Goal: Find contact information: Find contact information

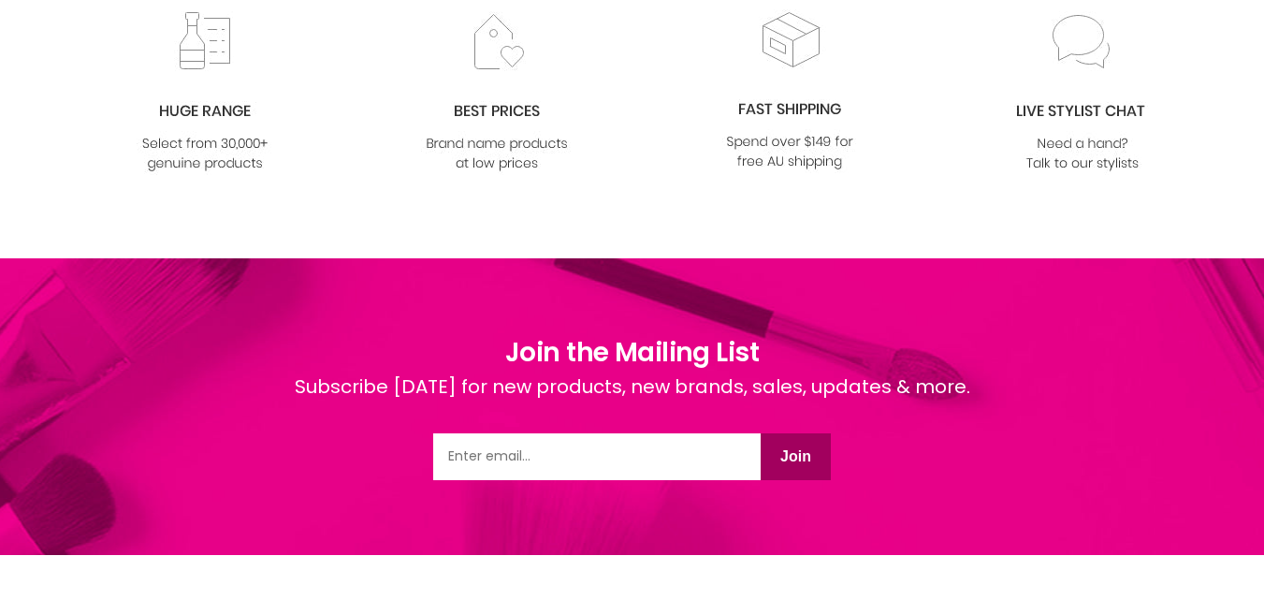
scroll to position [2464, 0]
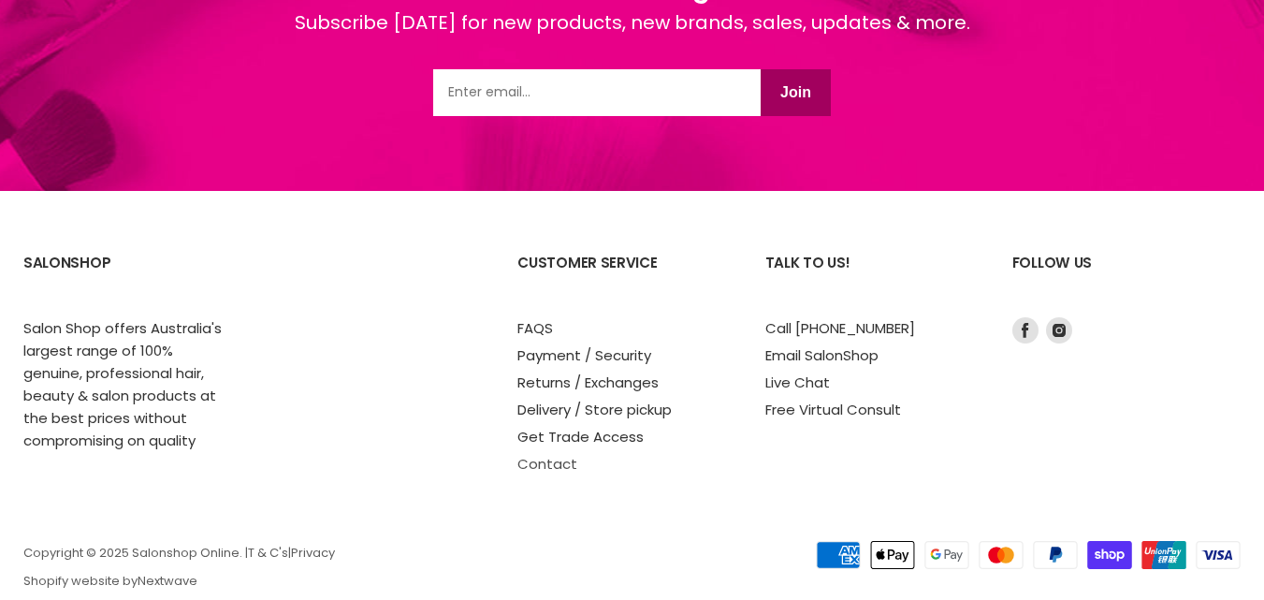
click at [556, 454] on link "Contact" at bounding box center [547, 464] width 60 height 20
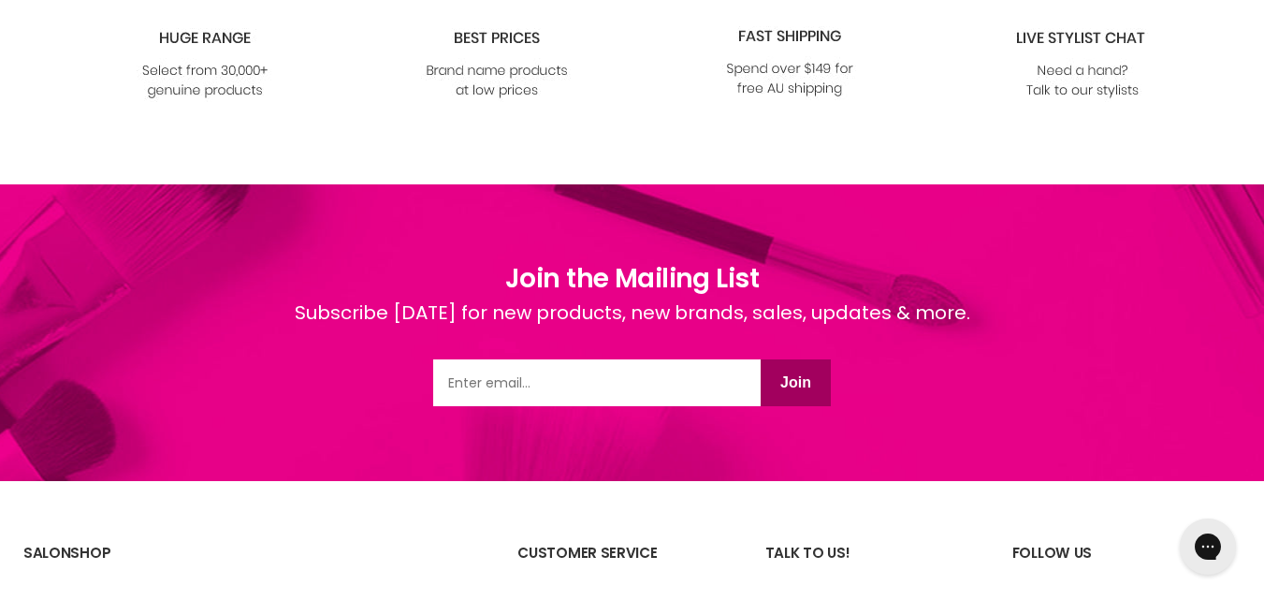
scroll to position [1677, 0]
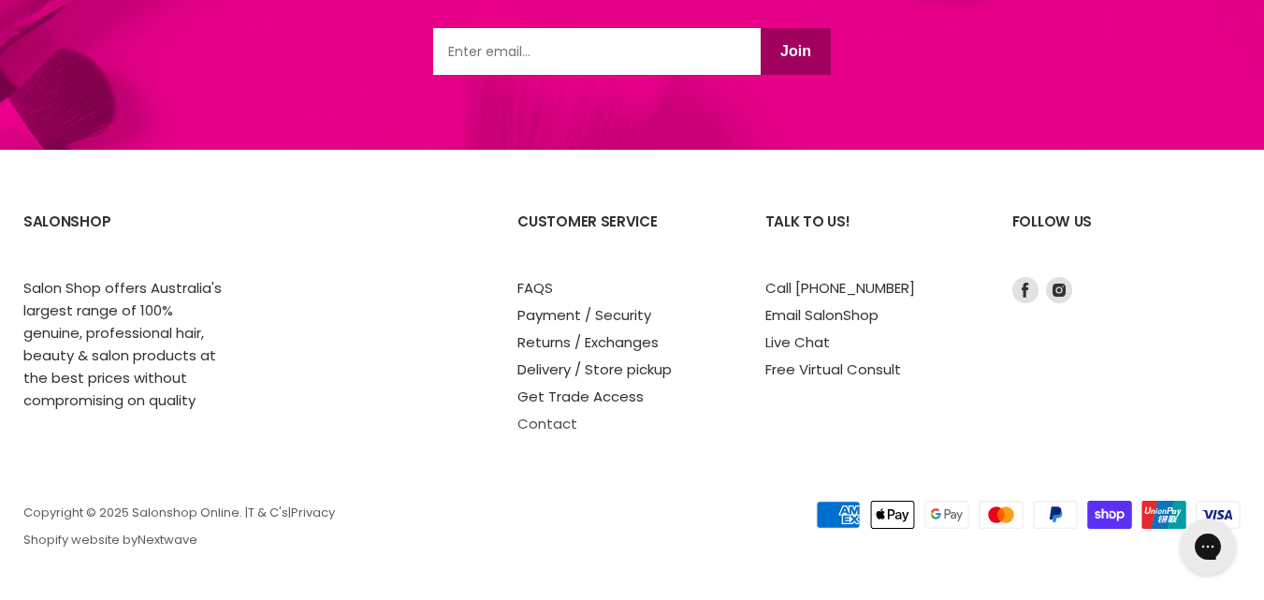
click at [548, 420] on link "Contact" at bounding box center [547, 424] width 60 height 20
